Goal: Task Accomplishment & Management: Manage account settings

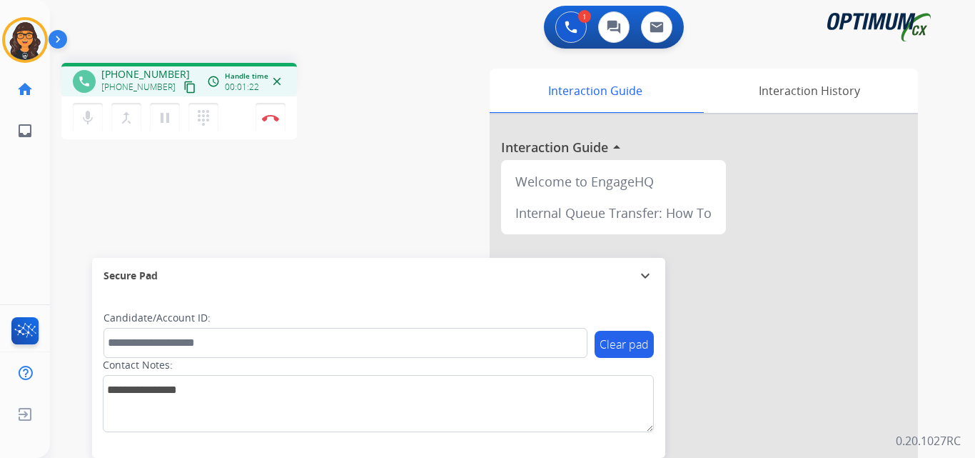
click at [183, 84] on mat-icon "content_copy" at bounding box center [189, 87] width 13 height 13
click at [161, 117] on mat-icon "pause" at bounding box center [164, 117] width 17 height 17
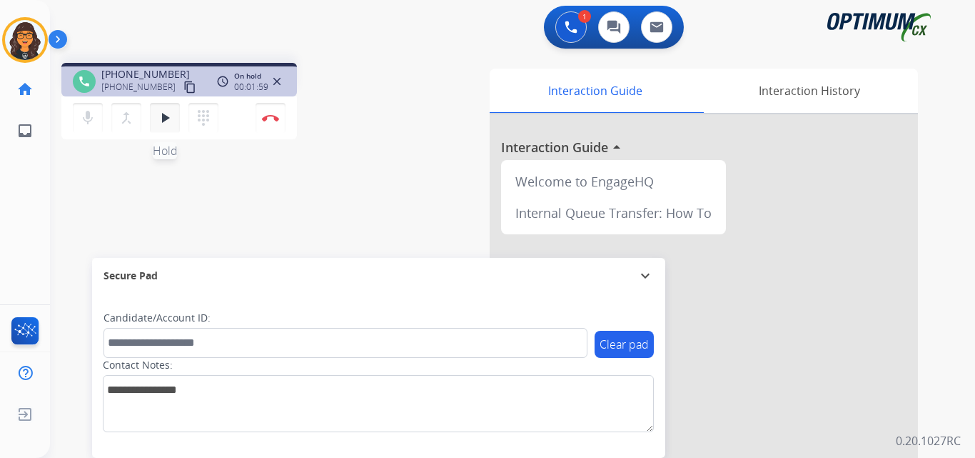
click at [163, 119] on mat-icon "play_arrow" at bounding box center [164, 117] width 17 height 17
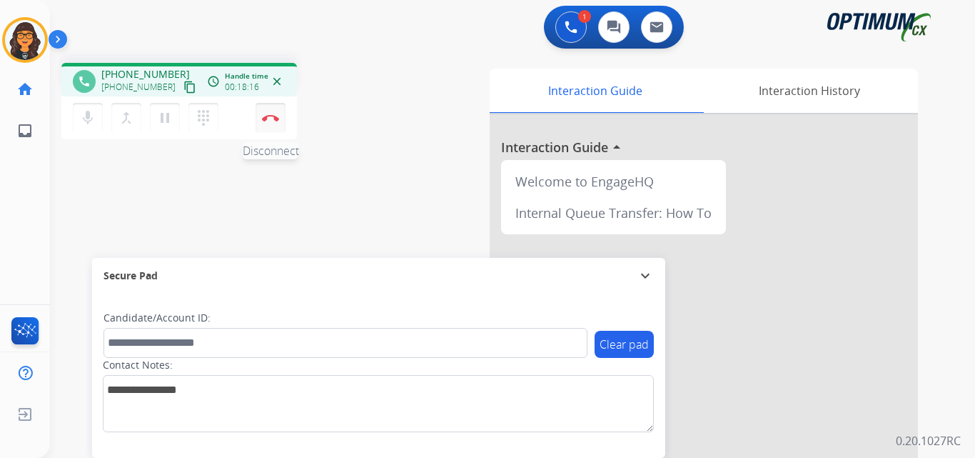
click at [265, 117] on img at bounding box center [270, 117] width 17 height 7
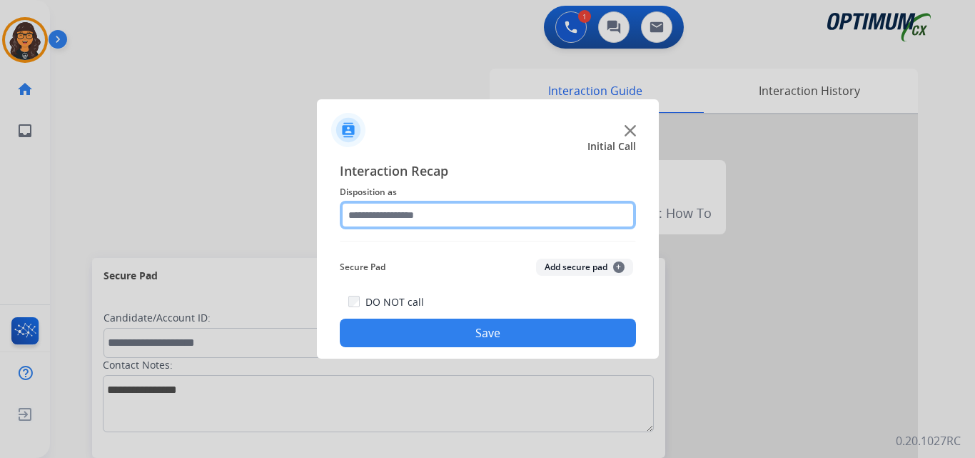
click at [387, 214] on input "text" at bounding box center [488, 215] width 296 height 29
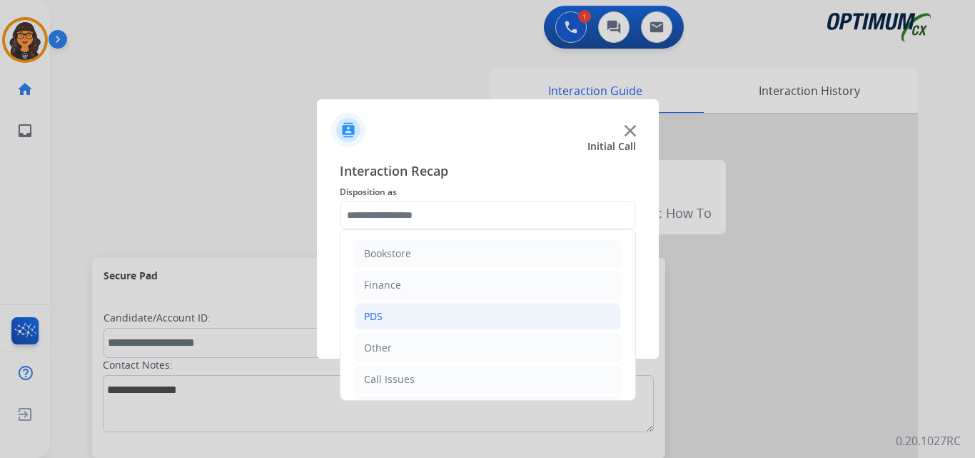
click at [368, 314] on div "PDS" at bounding box center [373, 316] width 19 height 14
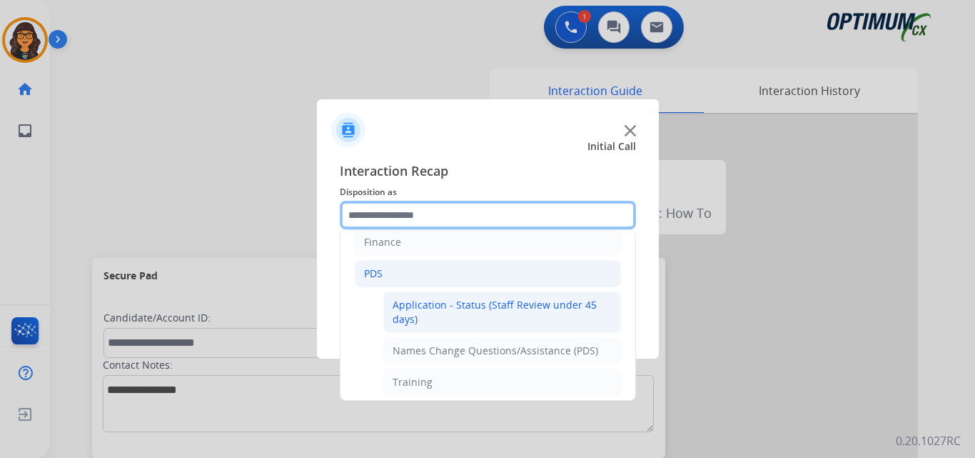
scroll to position [143, 0]
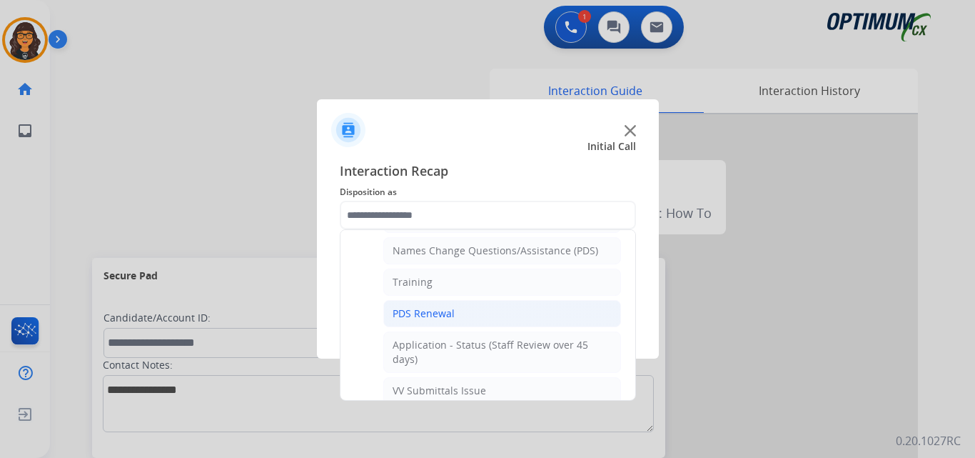
click at [420, 313] on div "PDS Renewal" at bounding box center [424, 313] width 62 height 14
type input "**********"
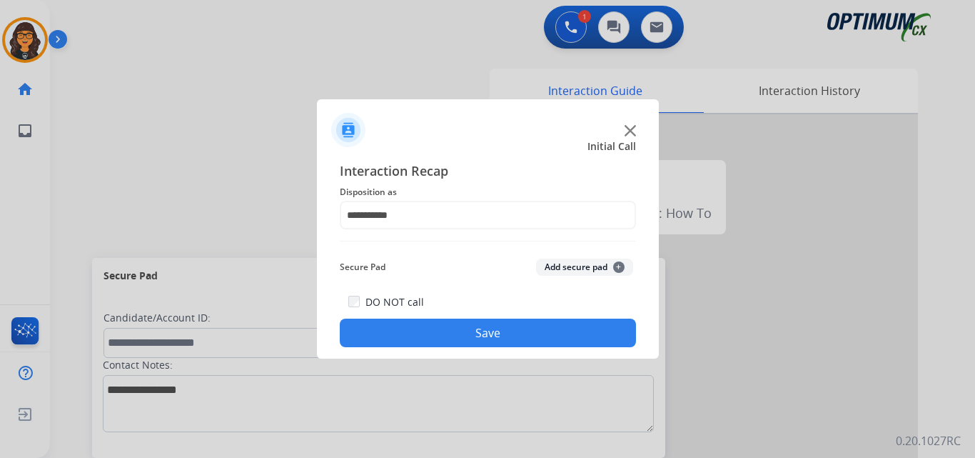
click at [447, 331] on button "Save" at bounding box center [488, 332] width 296 height 29
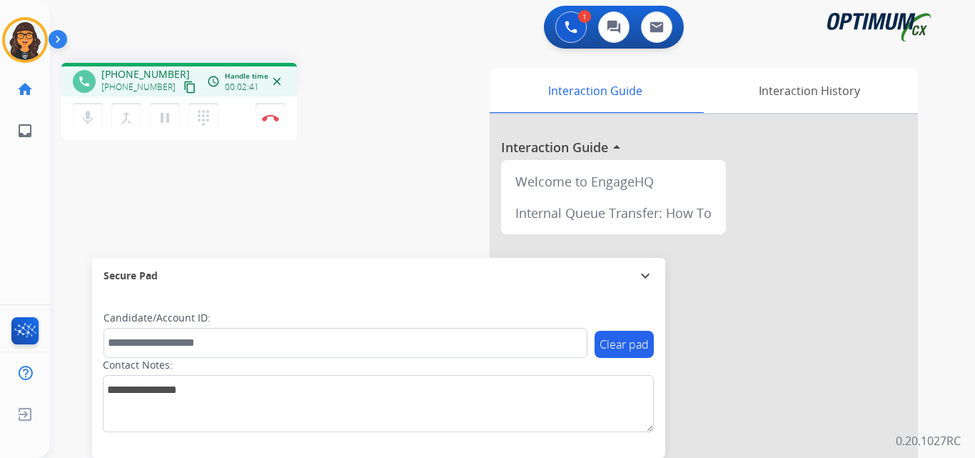
click at [183, 87] on mat-icon "content_copy" at bounding box center [189, 87] width 13 height 13
click at [183, 88] on mat-icon "content_copy" at bounding box center [189, 87] width 13 height 13
click at [272, 114] on img at bounding box center [270, 117] width 17 height 7
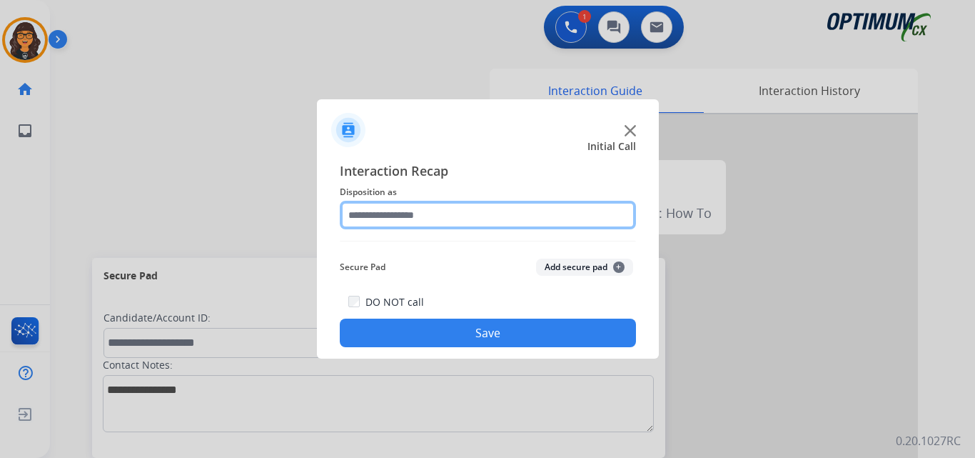
click at [410, 226] on input "text" at bounding box center [488, 215] width 296 height 29
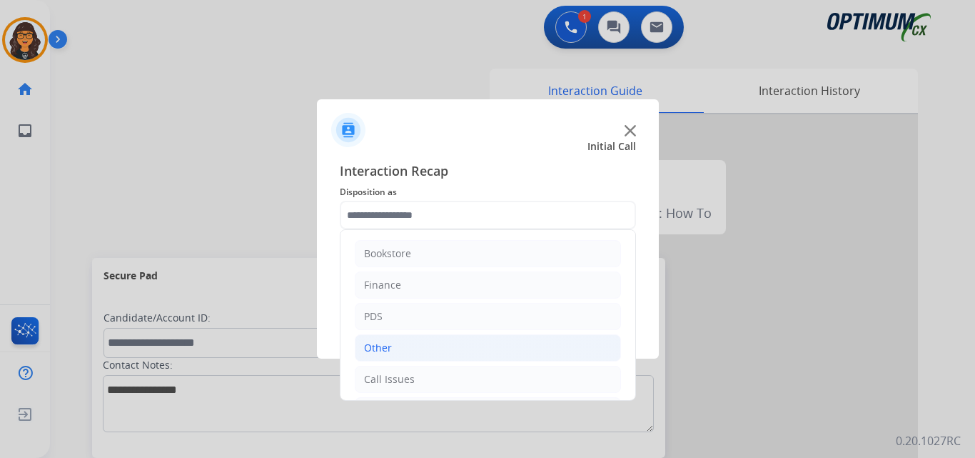
drag, startPoint x: 366, startPoint y: 346, endPoint x: 388, endPoint y: 336, distance: 23.6
click at [367, 346] on div "Other" at bounding box center [378, 347] width 28 height 14
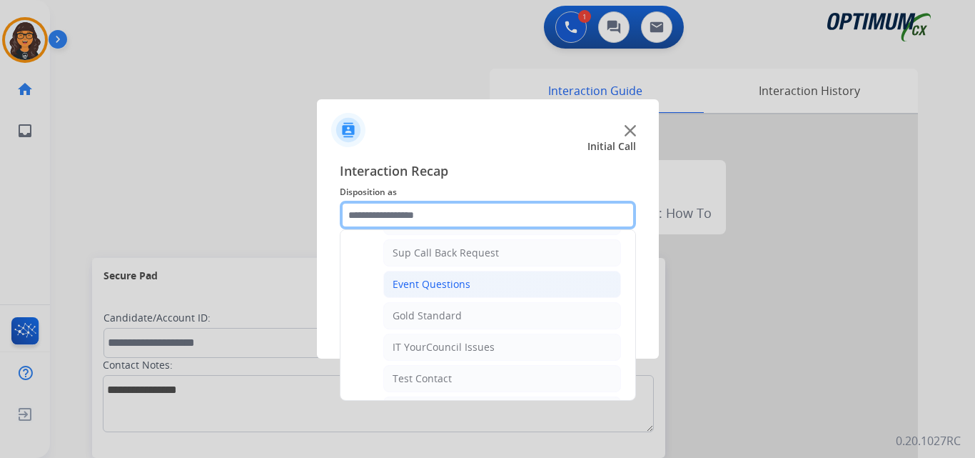
scroll to position [214, 0]
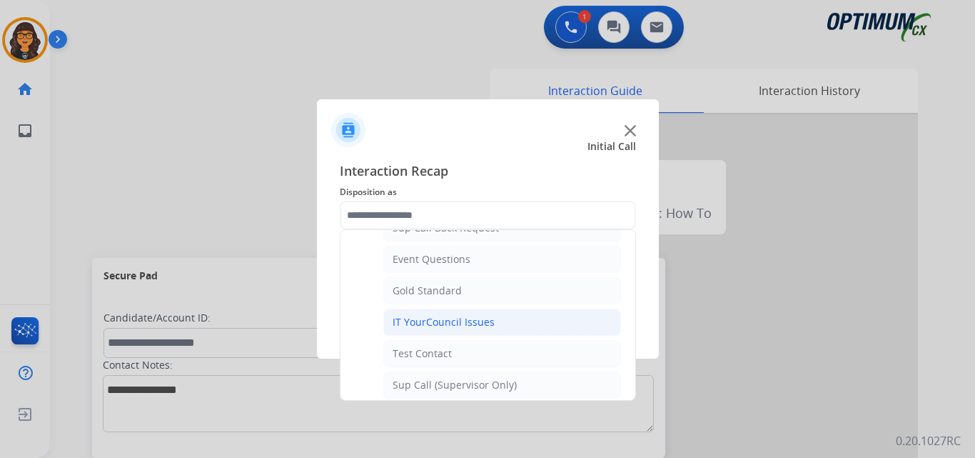
click at [438, 317] on div "IT YourCouncil Issues" at bounding box center [444, 322] width 102 height 14
type input "**********"
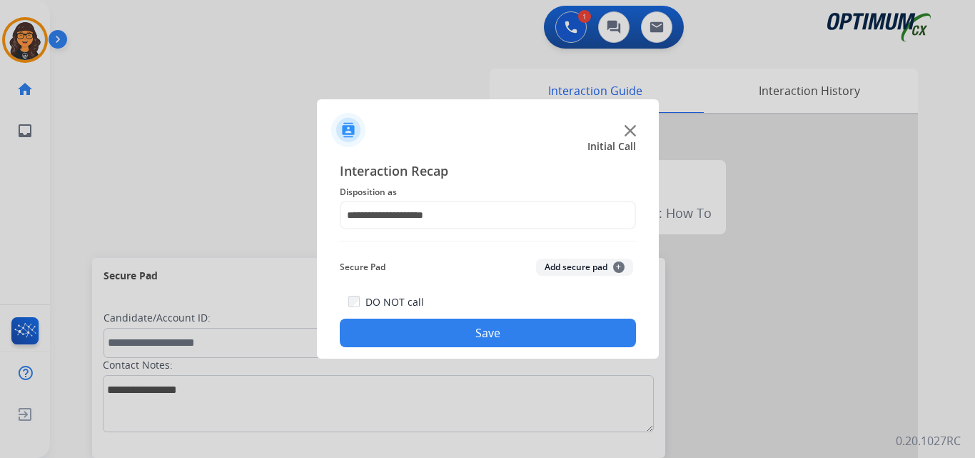
click at [460, 327] on button "Save" at bounding box center [488, 332] width 296 height 29
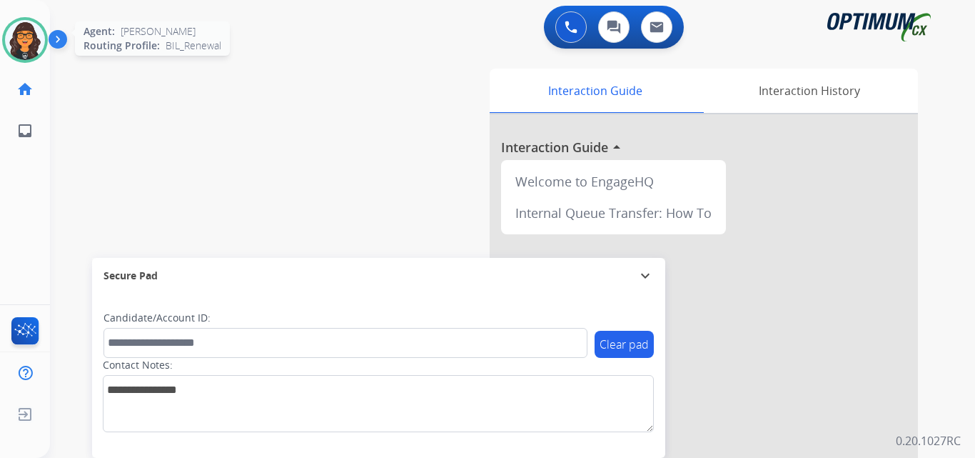
click at [22, 49] on img at bounding box center [25, 40] width 40 height 40
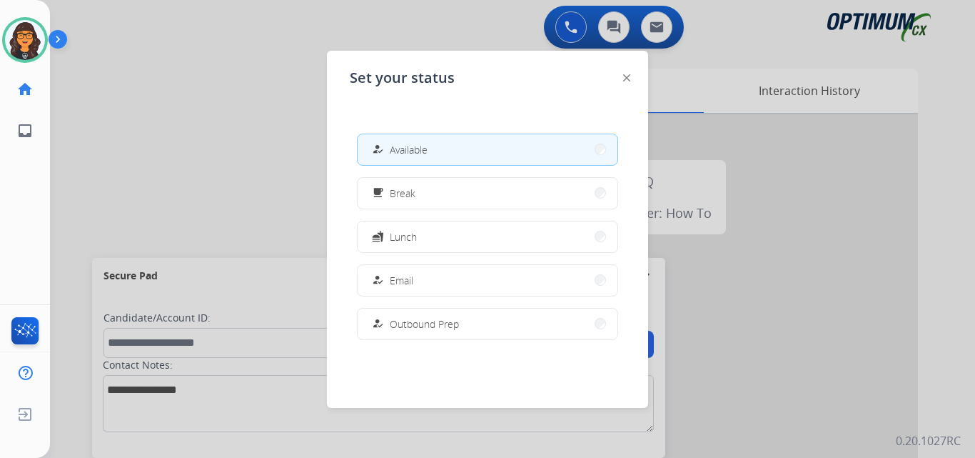
click at [421, 195] on button "free_breakfast Break" at bounding box center [488, 193] width 260 height 31
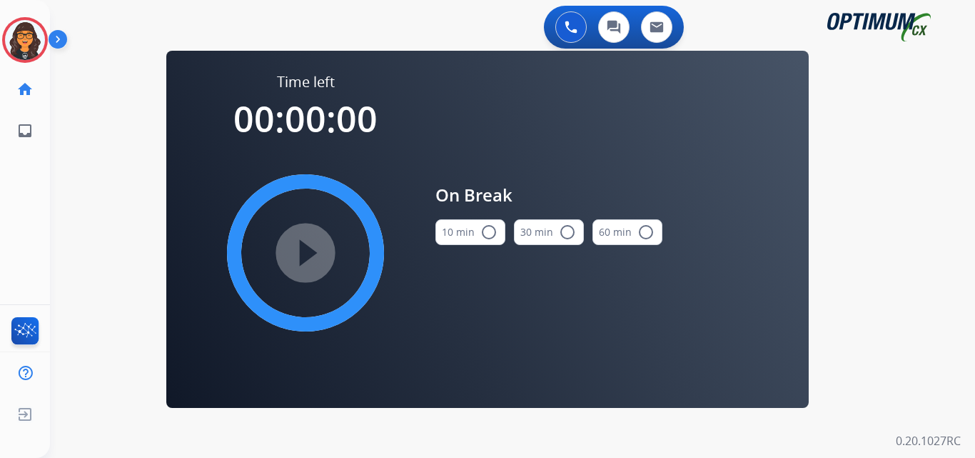
drag, startPoint x: 458, startPoint y: 236, endPoint x: 446, endPoint y: 239, distance: 12.6
click at [457, 236] on button "10 min radio_button_unchecked" at bounding box center [470, 232] width 70 height 26
click at [314, 260] on mat-icon "play_circle_filled" at bounding box center [305, 252] width 17 height 17
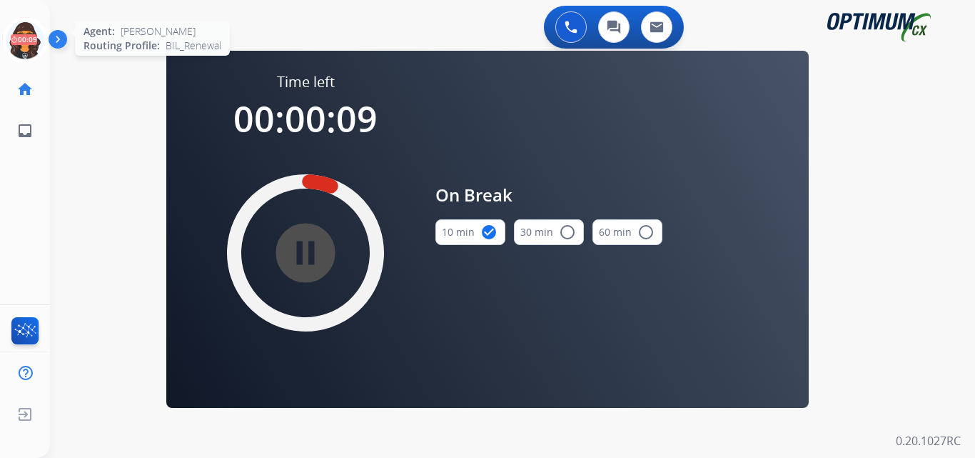
click at [30, 34] on icon at bounding box center [25, 40] width 46 height 46
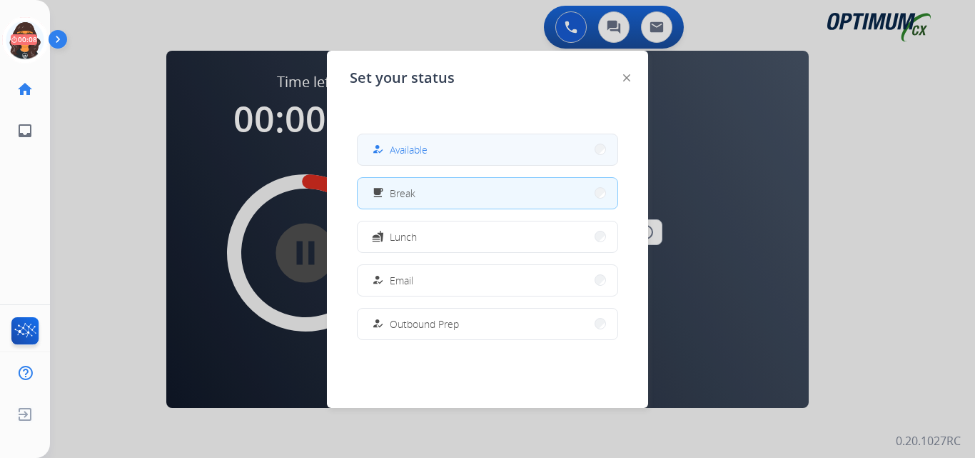
click at [443, 153] on button "how_to_reg Available" at bounding box center [488, 149] width 260 height 31
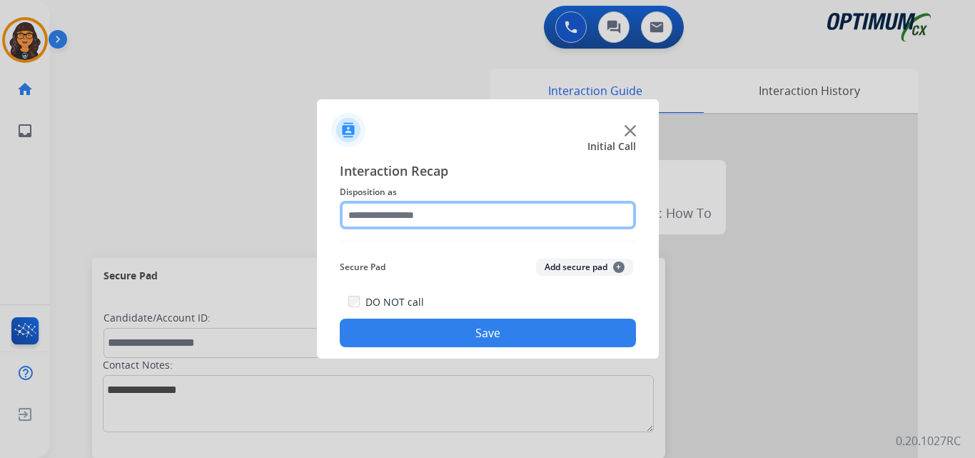
click at [394, 226] on input "text" at bounding box center [488, 215] width 296 height 29
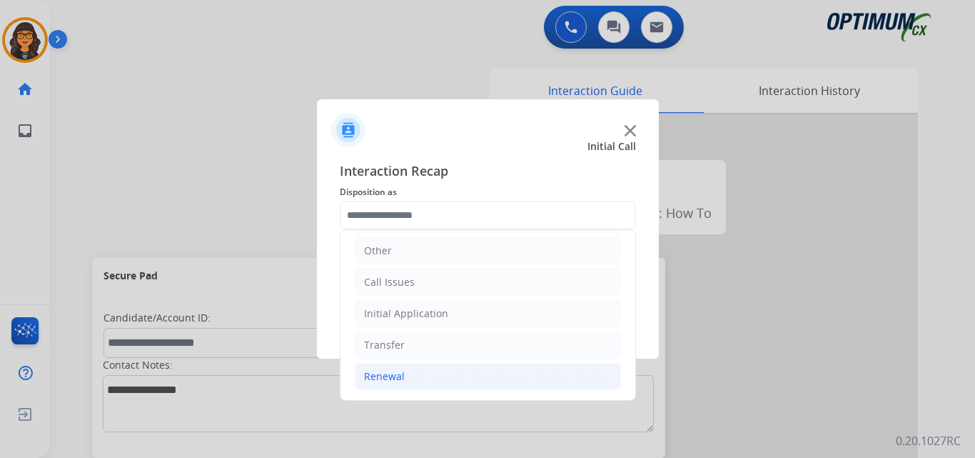
click at [397, 383] on div "Renewal" at bounding box center [384, 376] width 41 height 14
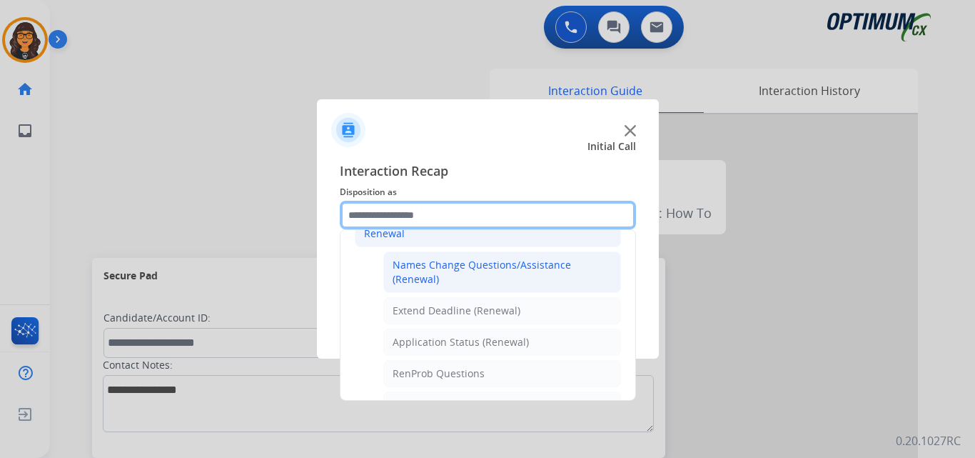
scroll to position [311, 0]
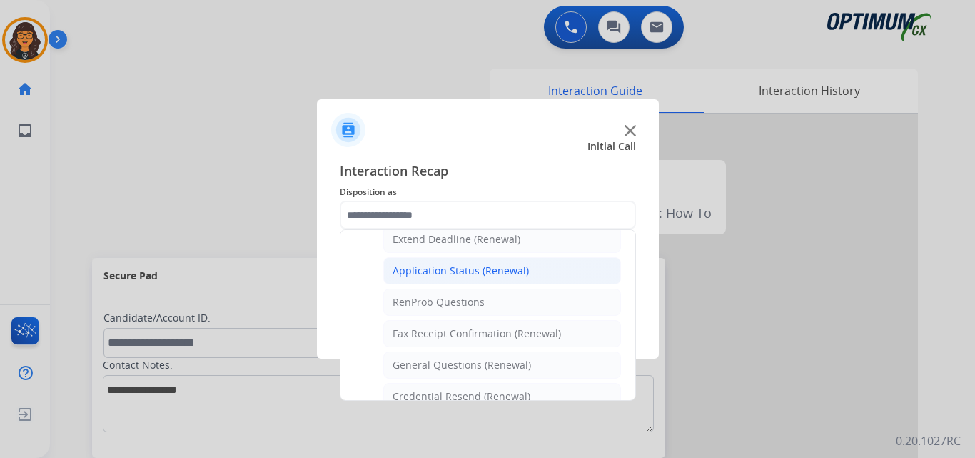
click at [469, 268] on div "Application Status (Renewal)" at bounding box center [461, 270] width 136 height 14
type input "**********"
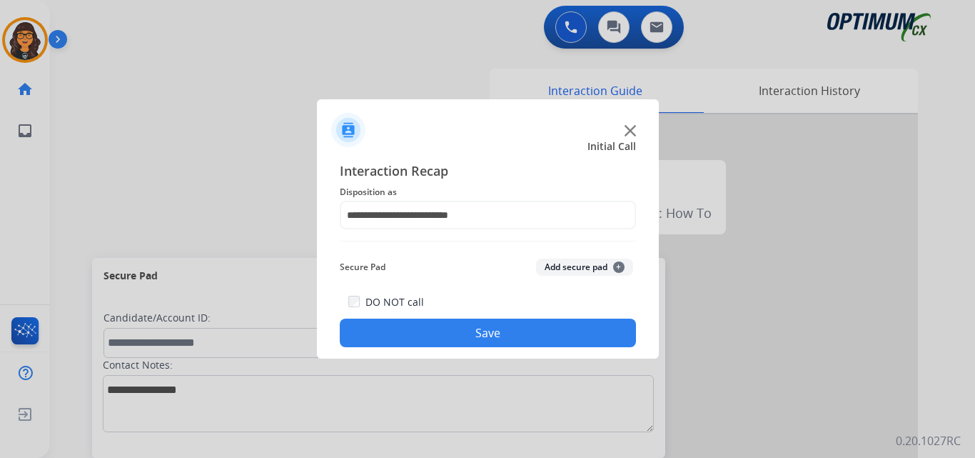
click at [477, 327] on button "Save" at bounding box center [488, 332] width 296 height 29
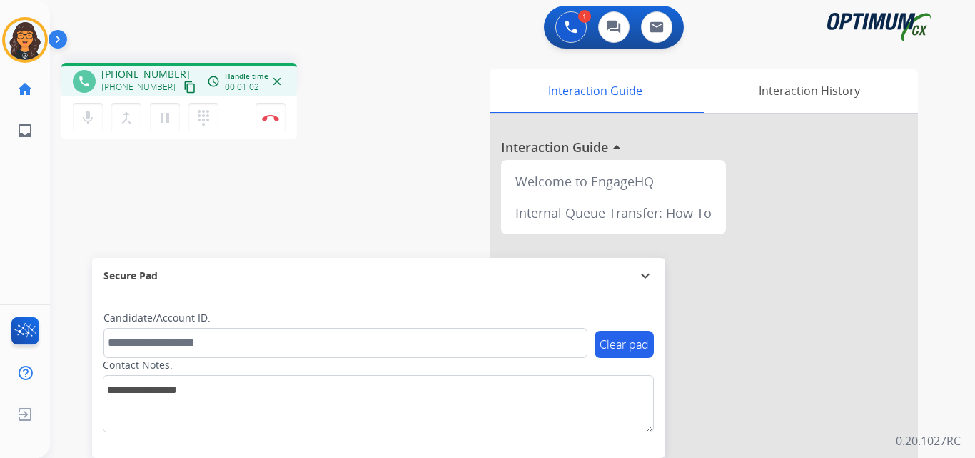
click at [183, 86] on mat-icon "content_copy" at bounding box center [189, 87] width 13 height 13
click at [270, 118] on img at bounding box center [270, 117] width 17 height 7
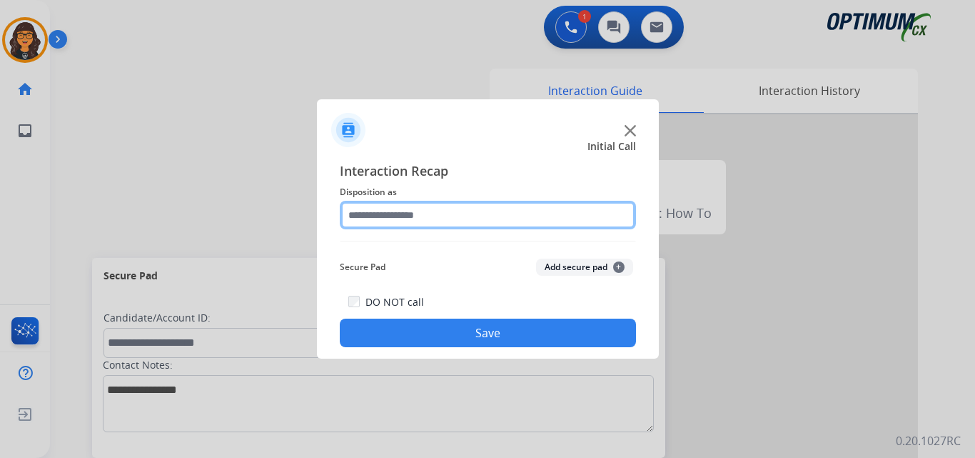
click at [381, 207] on input "text" at bounding box center [488, 215] width 296 height 29
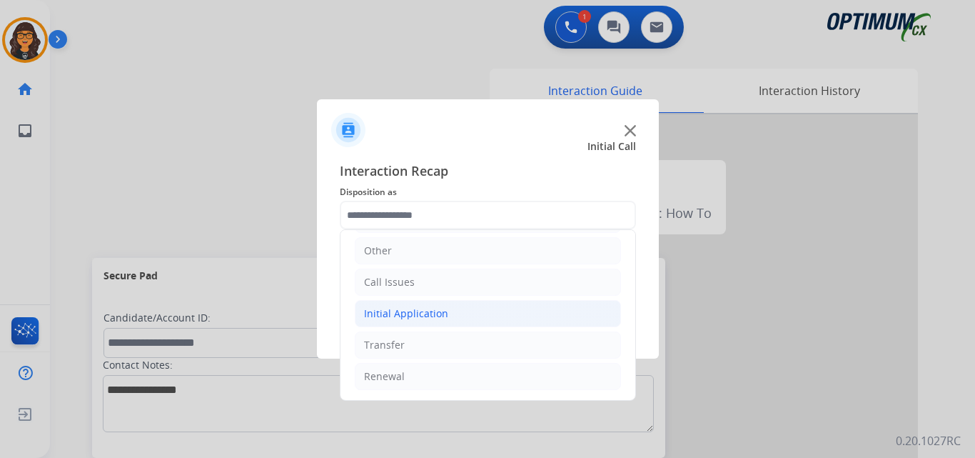
click at [416, 306] on div "Initial Application" at bounding box center [406, 313] width 84 height 14
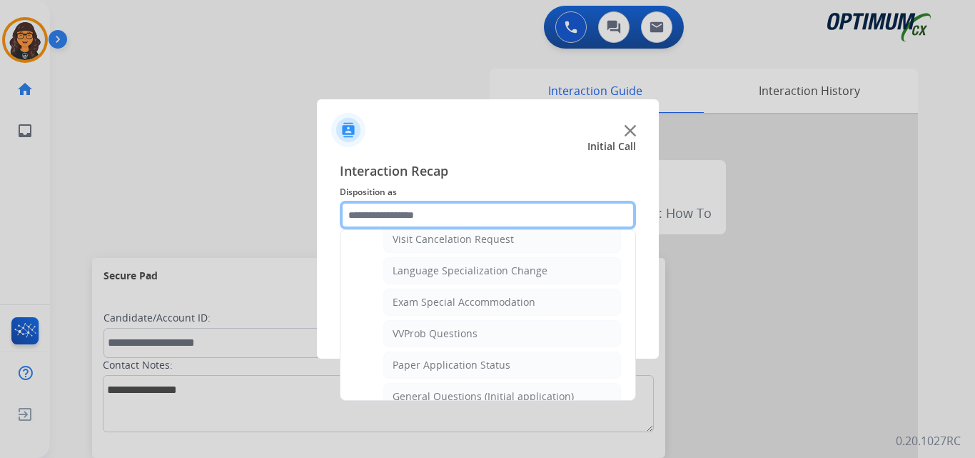
scroll to position [714, 0]
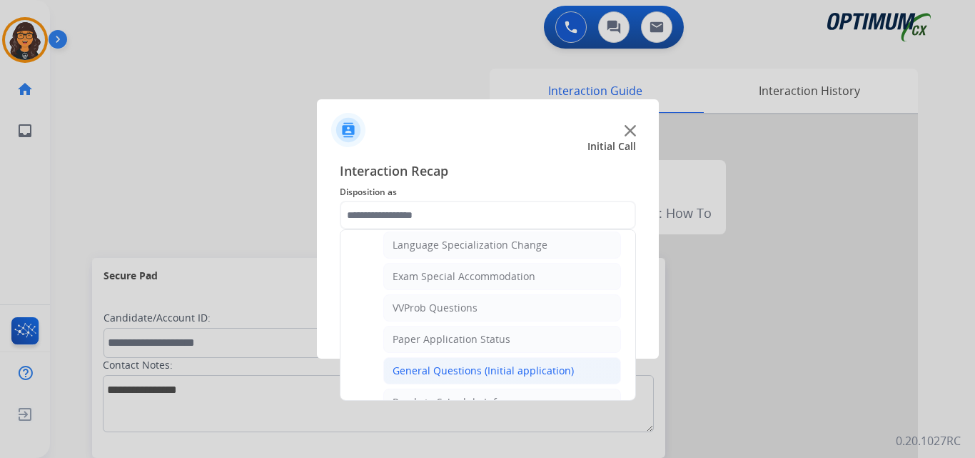
click at [445, 357] on li "General Questions (Initial application)" at bounding box center [502, 370] width 238 height 27
type input "**********"
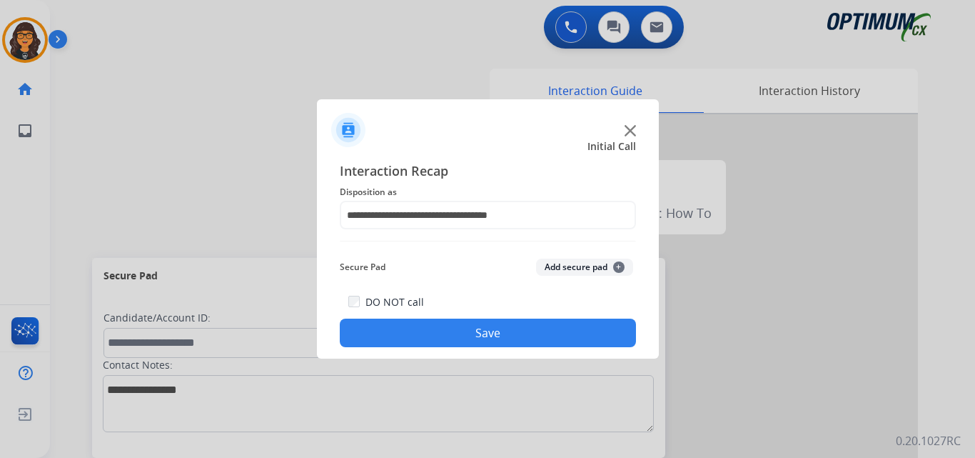
click at [453, 346] on div "DO NOT call Save" at bounding box center [488, 320] width 296 height 54
click at [407, 338] on button "Save" at bounding box center [488, 332] width 296 height 29
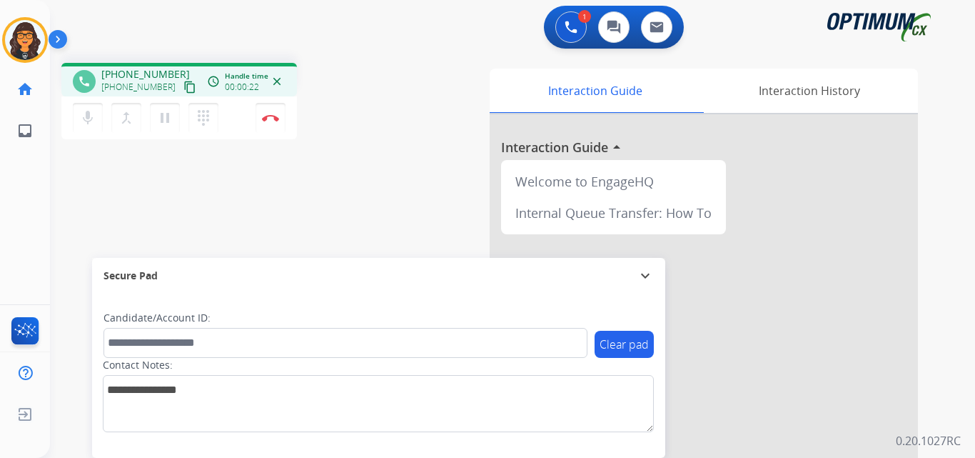
drag, startPoint x: 174, startPoint y: 87, endPoint x: 181, endPoint y: 25, distance: 62.4
click at [183, 87] on mat-icon "content_copy" at bounding box center [189, 87] width 13 height 13
click at [271, 120] on img at bounding box center [270, 117] width 17 height 7
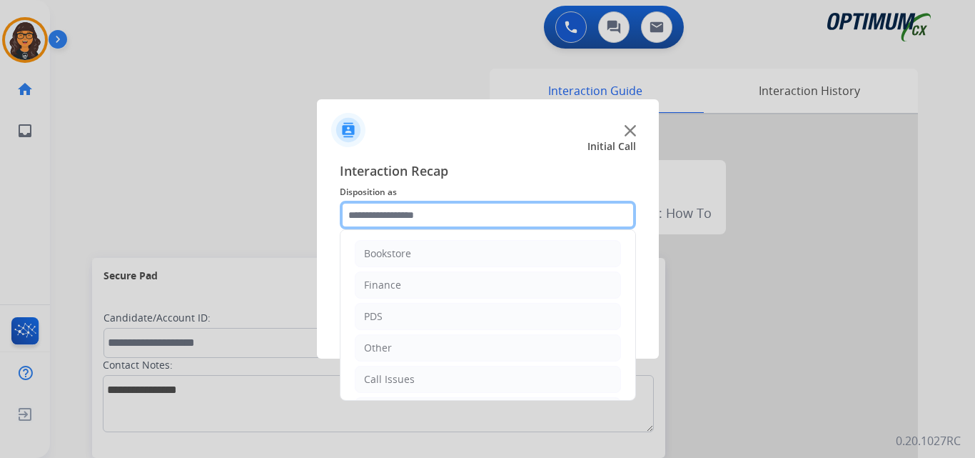
click at [421, 216] on input "text" at bounding box center [488, 215] width 296 height 29
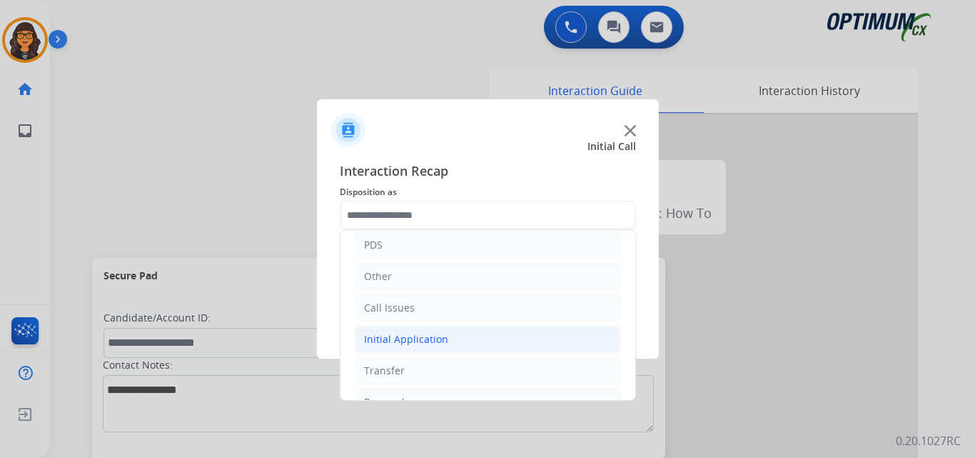
click at [423, 340] on div "Initial Application" at bounding box center [406, 339] width 84 height 14
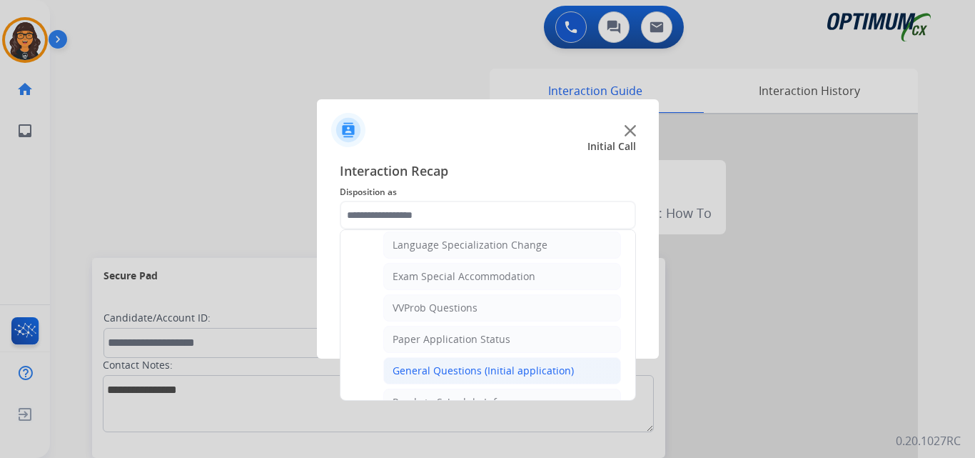
click at [446, 372] on div "General Questions (Initial application)" at bounding box center [483, 370] width 181 height 14
type input "**********"
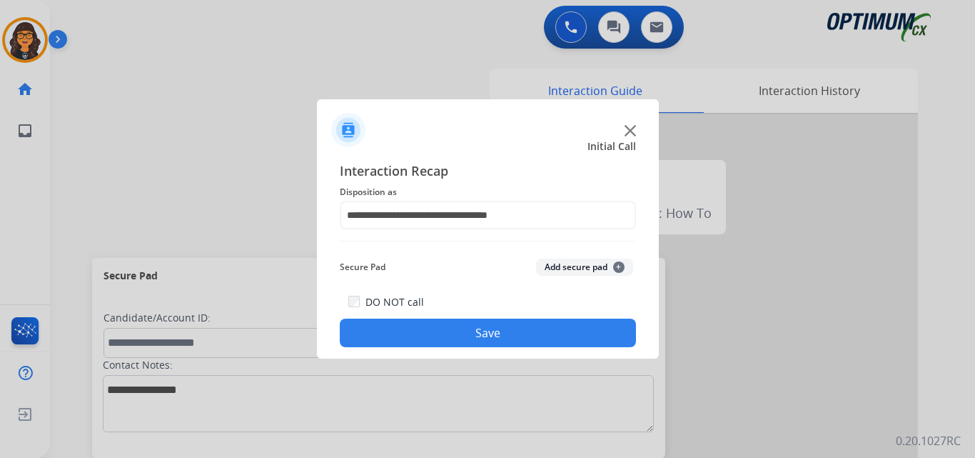
click at [454, 348] on div "**********" at bounding box center [488, 253] width 342 height 209
click at [447, 318] on div "DO NOT call Save" at bounding box center [488, 320] width 296 height 54
click at [421, 340] on button "Save" at bounding box center [488, 332] width 296 height 29
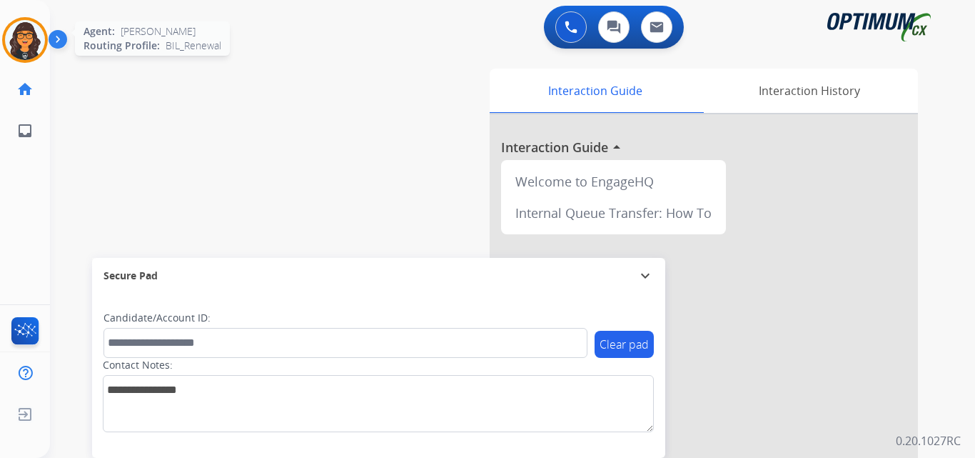
click at [46, 35] on div at bounding box center [25, 40] width 46 height 46
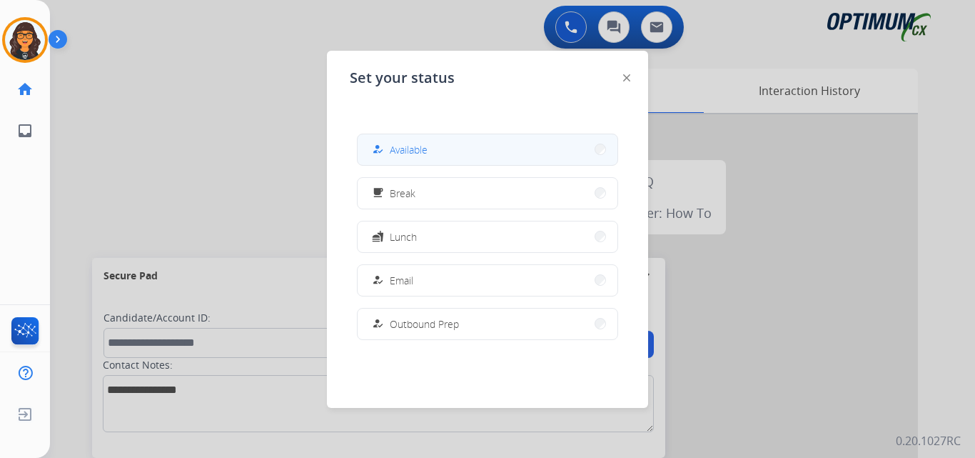
click at [455, 151] on button "how_to_reg Available" at bounding box center [488, 149] width 260 height 31
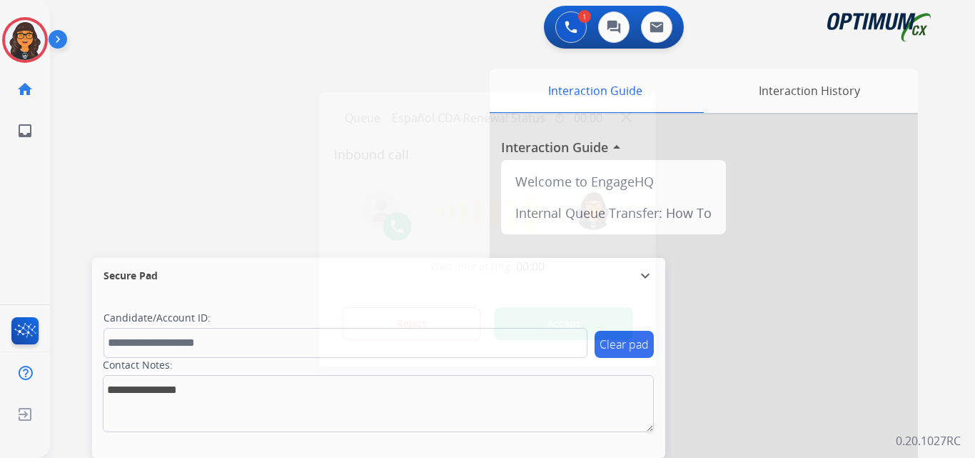
click at [525, 325] on button "Accept" at bounding box center [564, 323] width 138 height 33
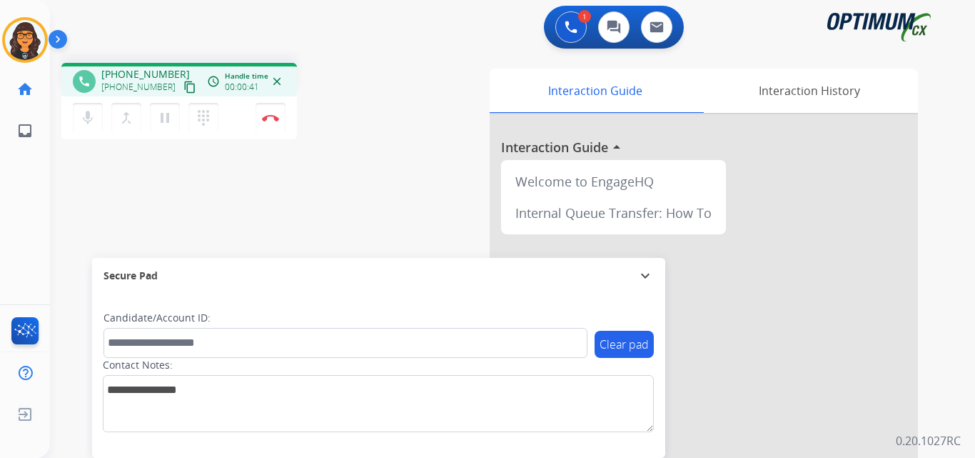
click at [183, 89] on mat-icon "content_copy" at bounding box center [189, 87] width 13 height 13
click at [275, 122] on button "Disconnect" at bounding box center [271, 118] width 30 height 30
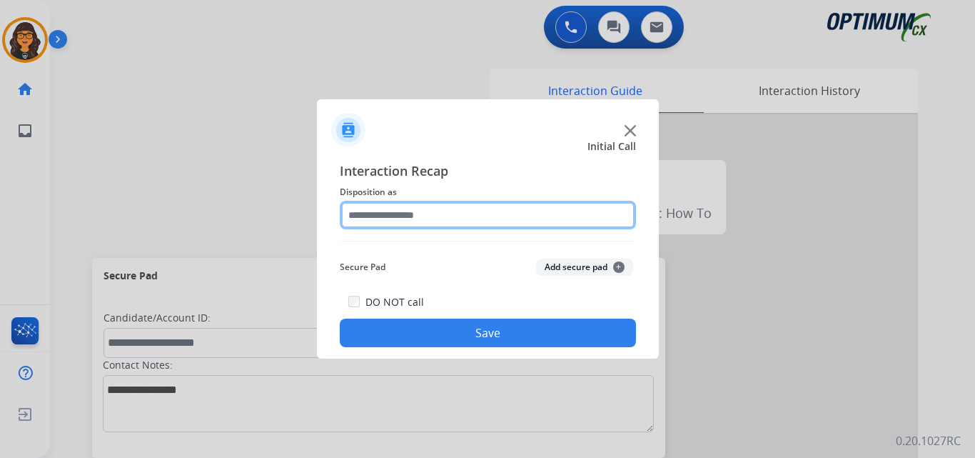
click at [385, 213] on input "text" at bounding box center [488, 215] width 296 height 29
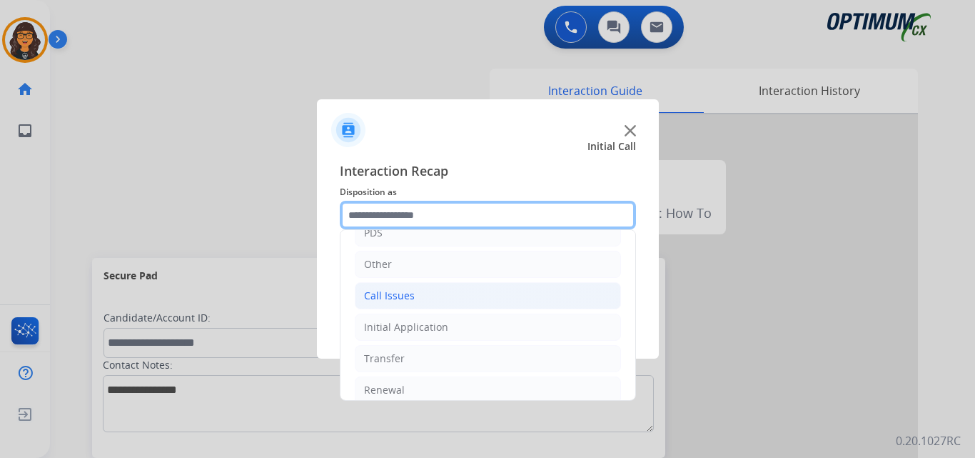
scroll to position [97, 0]
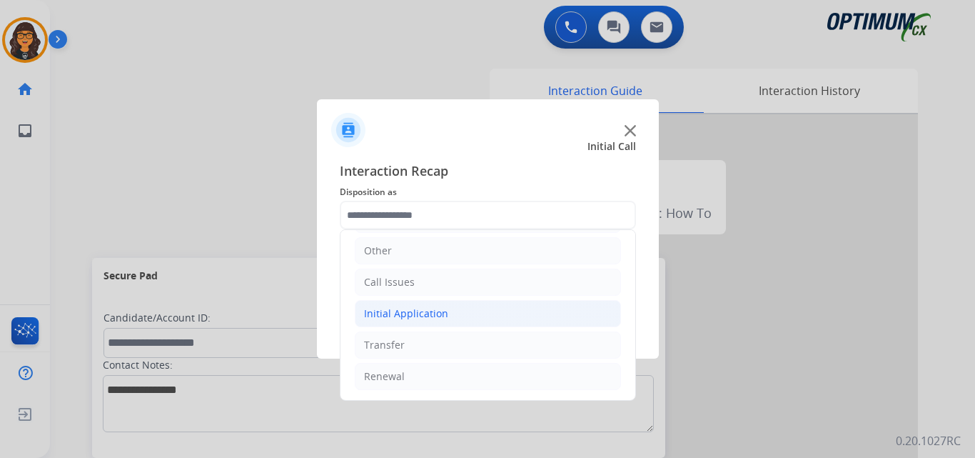
click at [413, 318] on div "Initial Application" at bounding box center [406, 313] width 84 height 14
click at [427, 313] on div "Initial Application" at bounding box center [406, 313] width 84 height 14
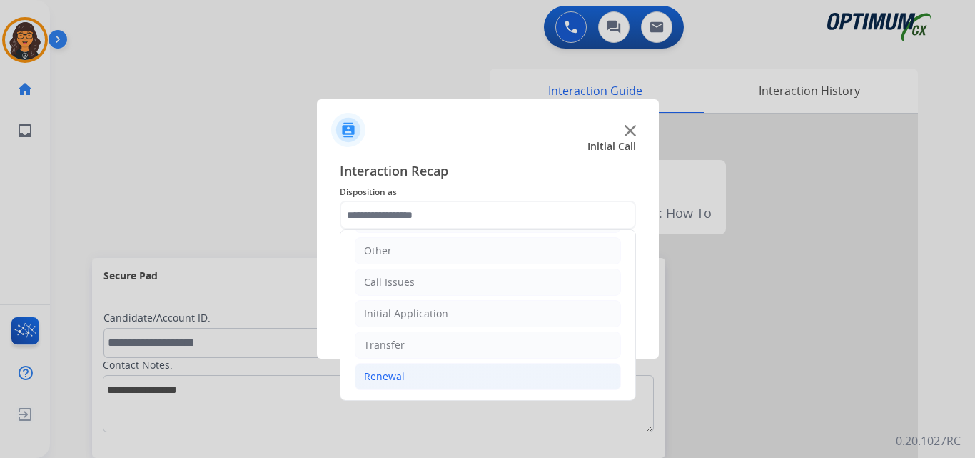
click at [384, 368] on li "Renewal" at bounding box center [488, 376] width 266 height 27
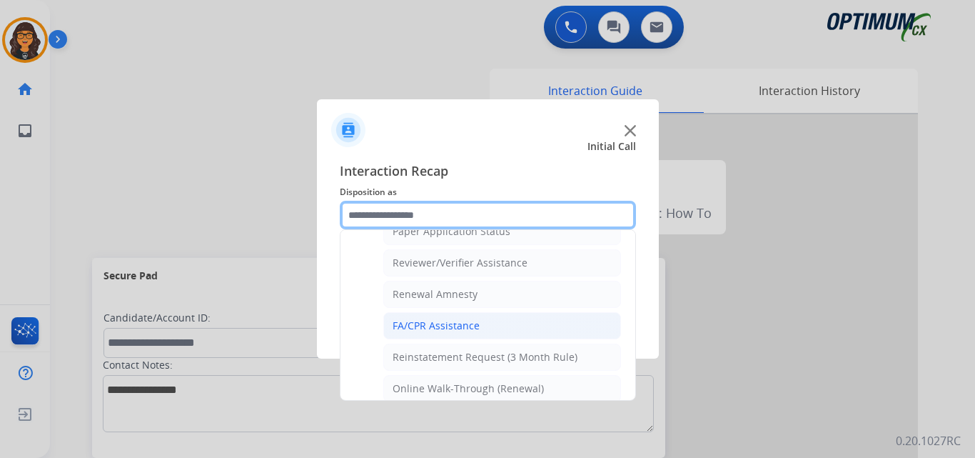
scroll to position [551, 0]
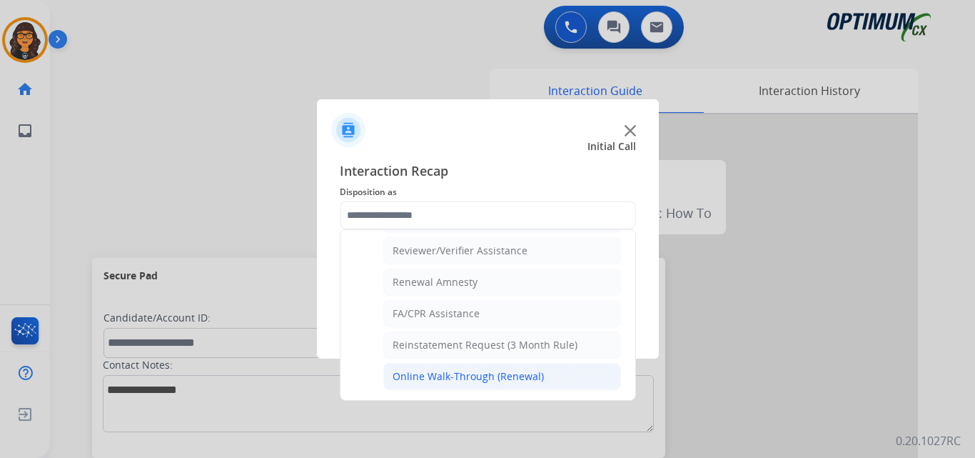
click at [444, 370] on div "Online Walk-Through (Renewal)" at bounding box center [468, 376] width 151 height 14
type input "**********"
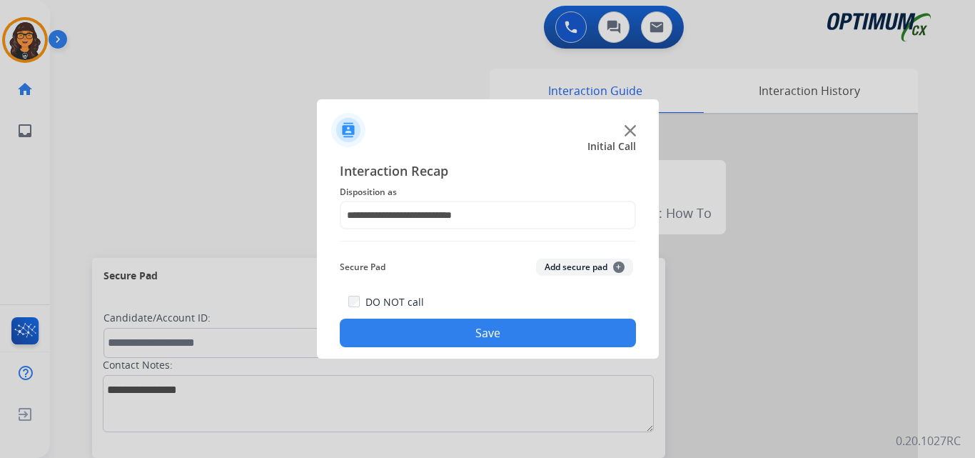
drag, startPoint x: 447, startPoint y: 340, endPoint x: 434, endPoint y: 301, distance: 40.6
click at [448, 340] on button "Save" at bounding box center [488, 332] width 296 height 29
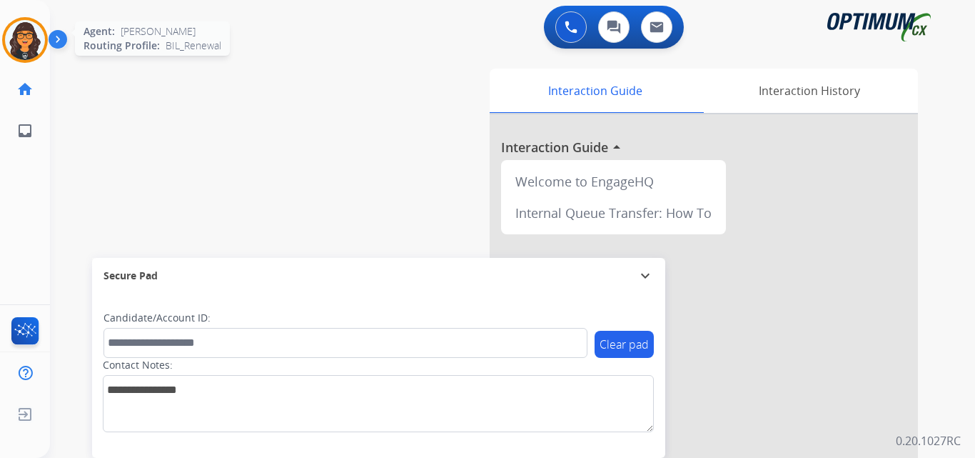
click at [24, 36] on img at bounding box center [25, 40] width 40 height 40
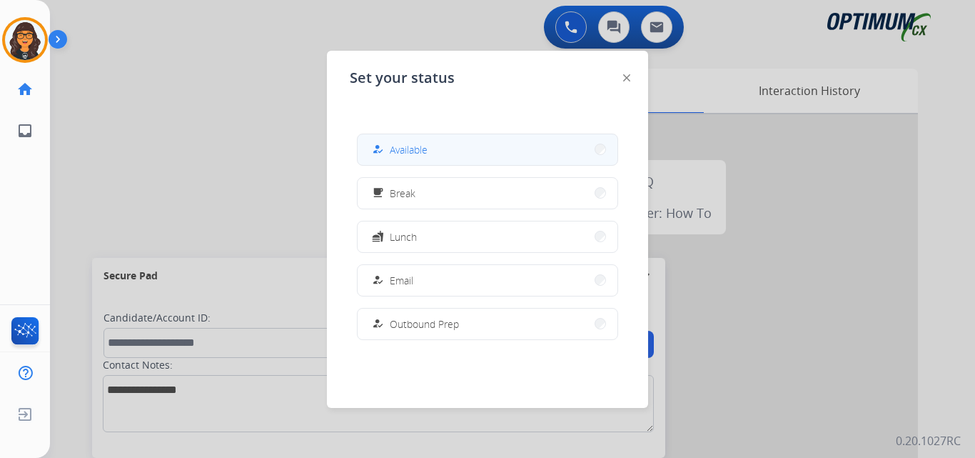
click at [458, 152] on button "how_to_reg Available" at bounding box center [488, 149] width 260 height 31
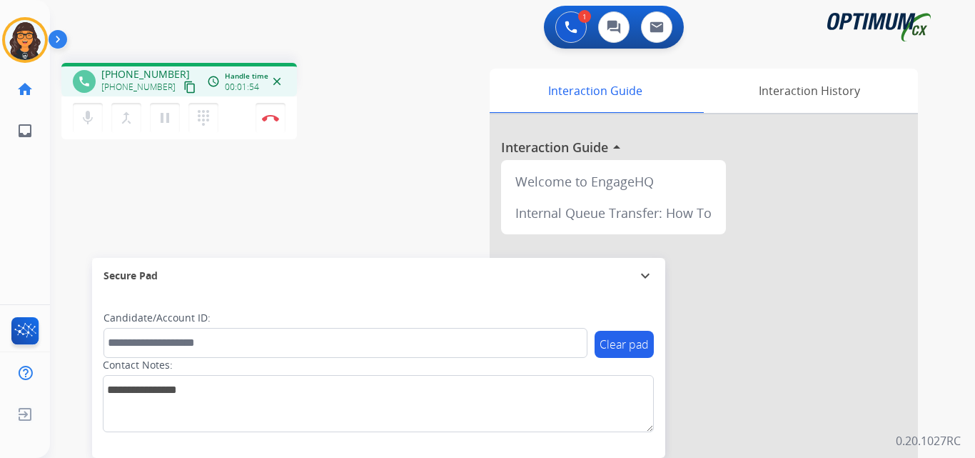
click at [183, 85] on mat-icon "content_copy" at bounding box center [189, 87] width 13 height 13
click at [183, 86] on mat-icon "content_copy" at bounding box center [189, 87] width 13 height 13
click at [271, 118] on img at bounding box center [270, 117] width 17 height 7
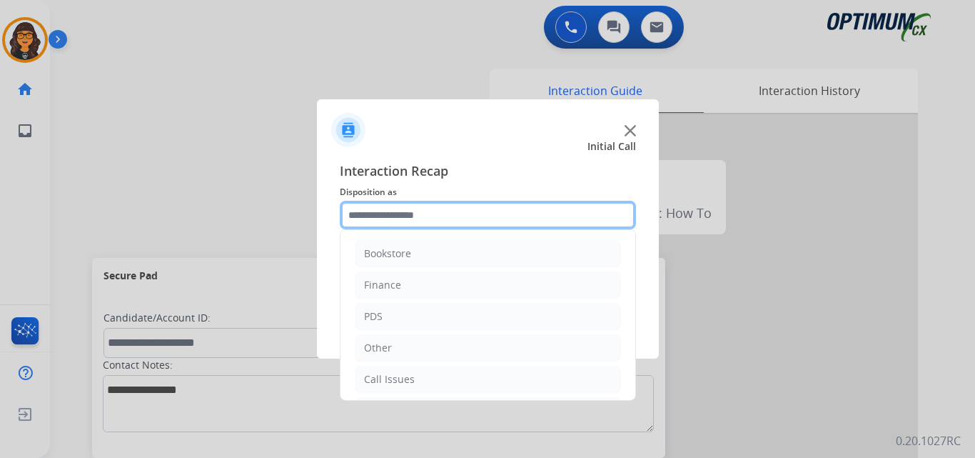
click at [431, 216] on input "text" at bounding box center [488, 215] width 296 height 29
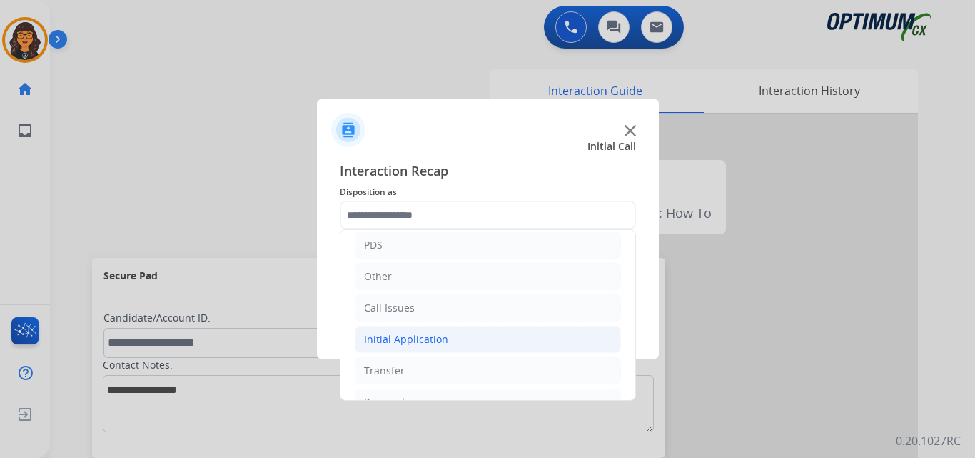
click at [409, 334] on div "Initial Application" at bounding box center [406, 339] width 84 height 14
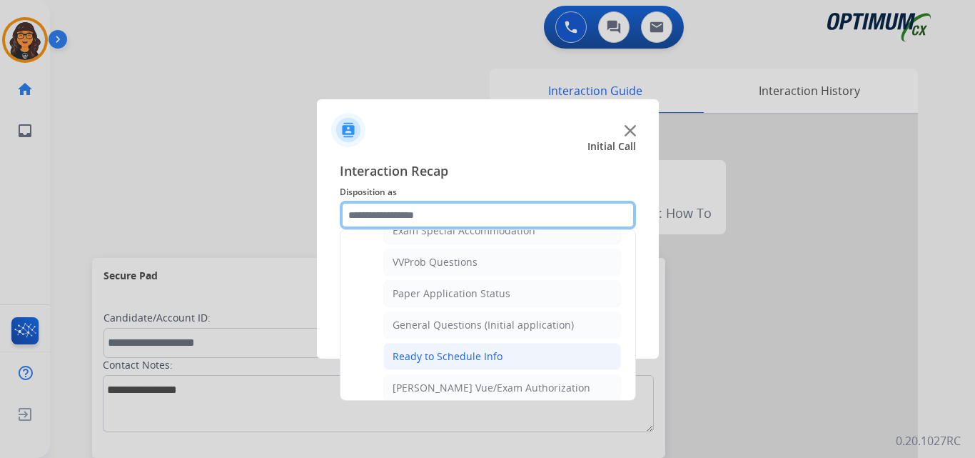
scroll to position [785, 0]
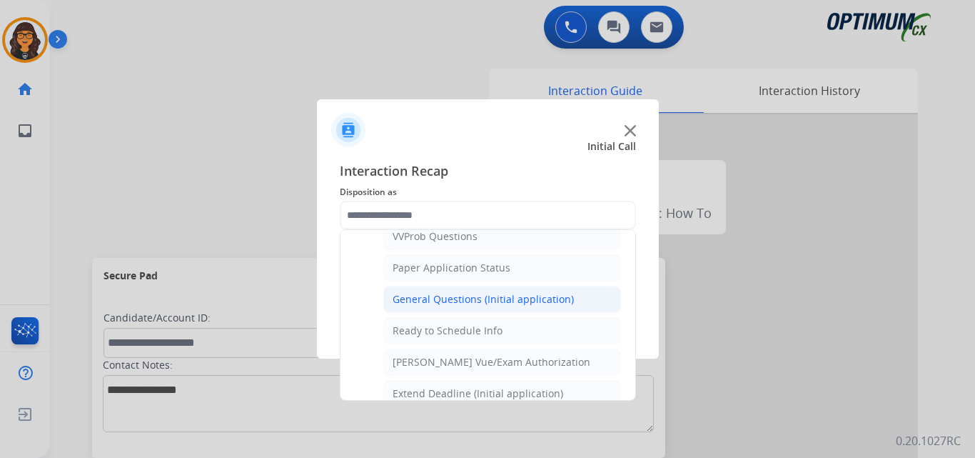
click at [478, 301] on div "General Questions (Initial application)" at bounding box center [483, 299] width 181 height 14
type input "**********"
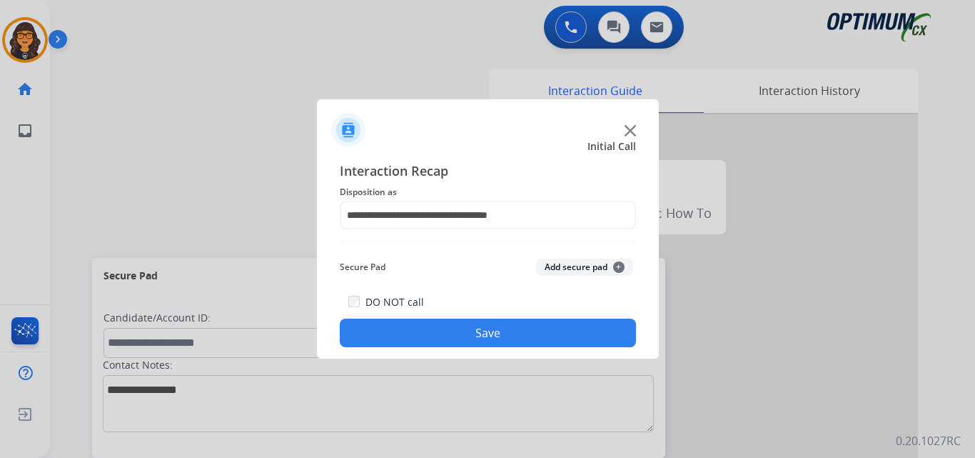
click at [478, 328] on button "Save" at bounding box center [488, 332] width 296 height 29
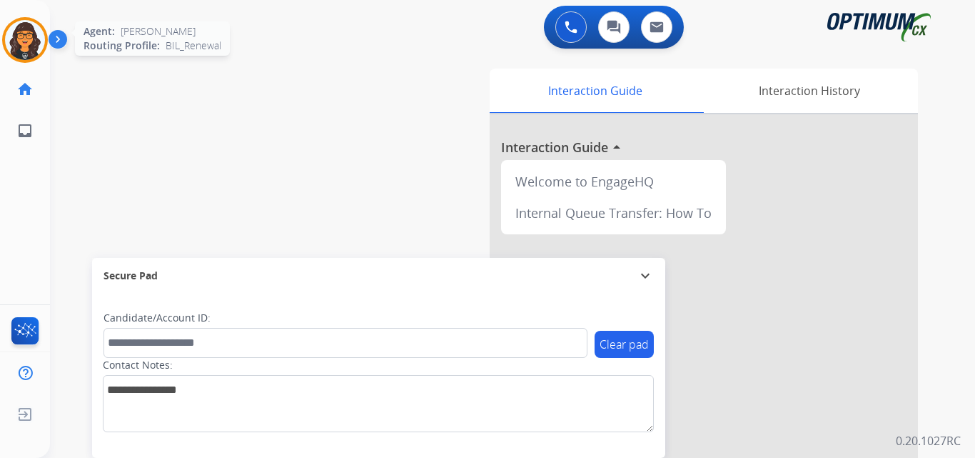
click at [11, 32] on img at bounding box center [25, 40] width 40 height 40
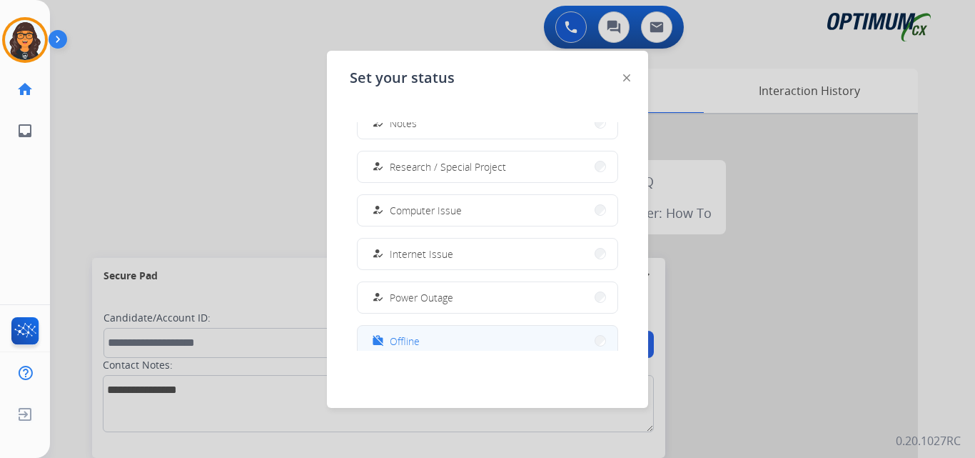
scroll to position [356, 0]
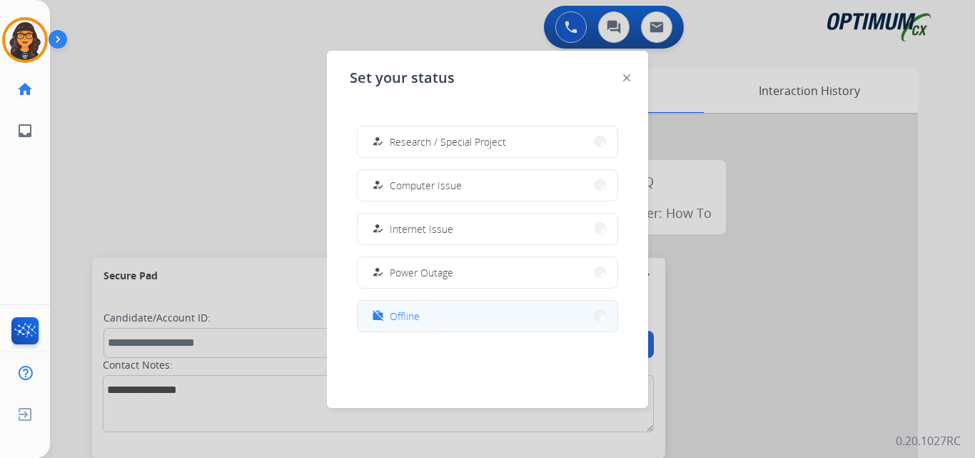
click at [406, 314] on span "Offline" at bounding box center [405, 315] width 30 height 15
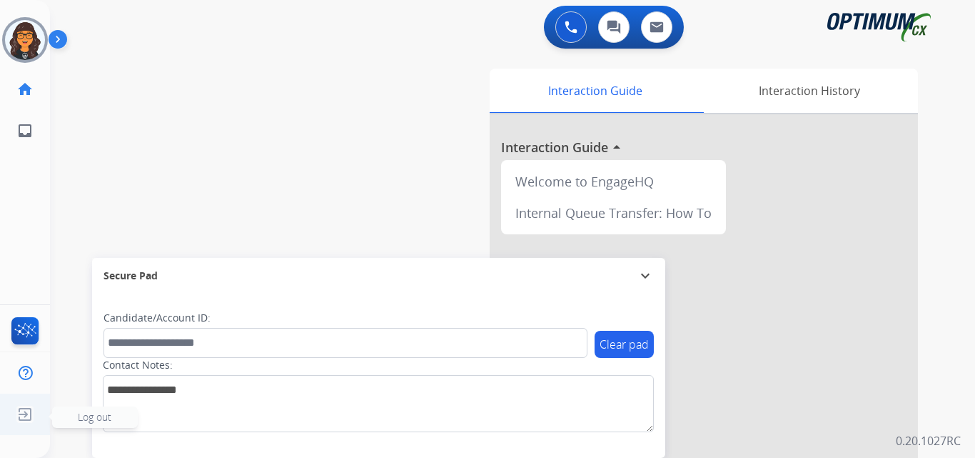
click at [21, 418] on img at bounding box center [25, 413] width 26 height 27
